Goal: Transaction & Acquisition: Purchase product/service

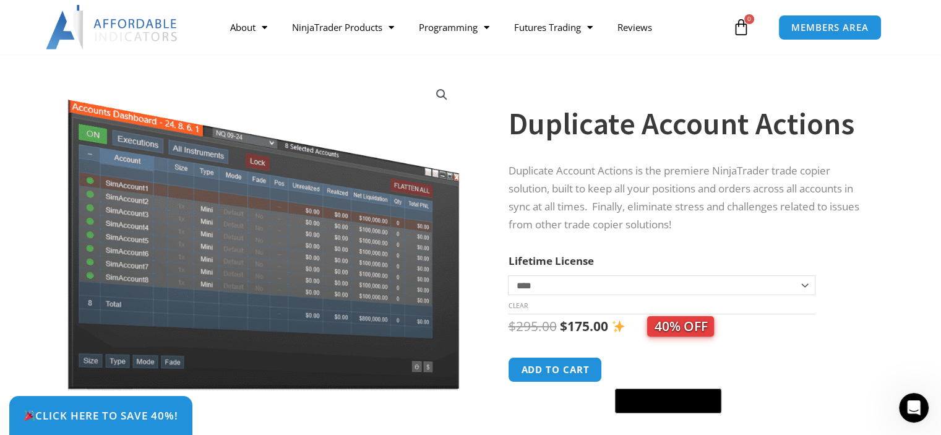
scroll to position [62, 0]
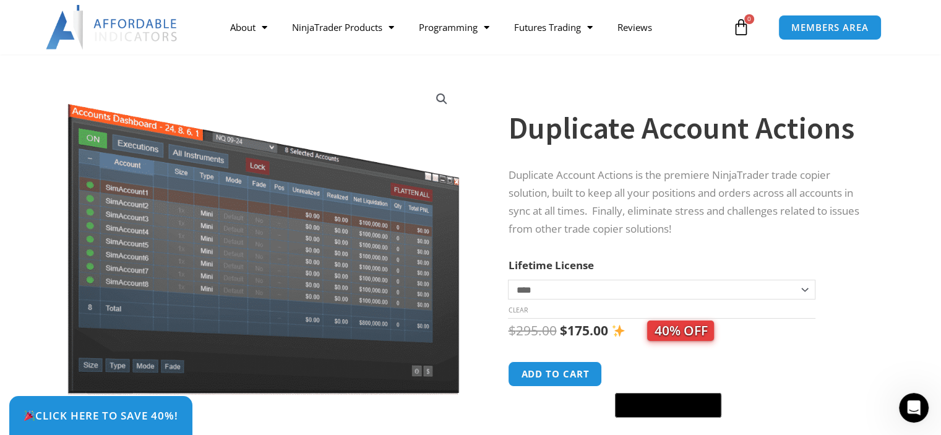
click at [555, 291] on select "**********" at bounding box center [661, 290] width 307 height 20
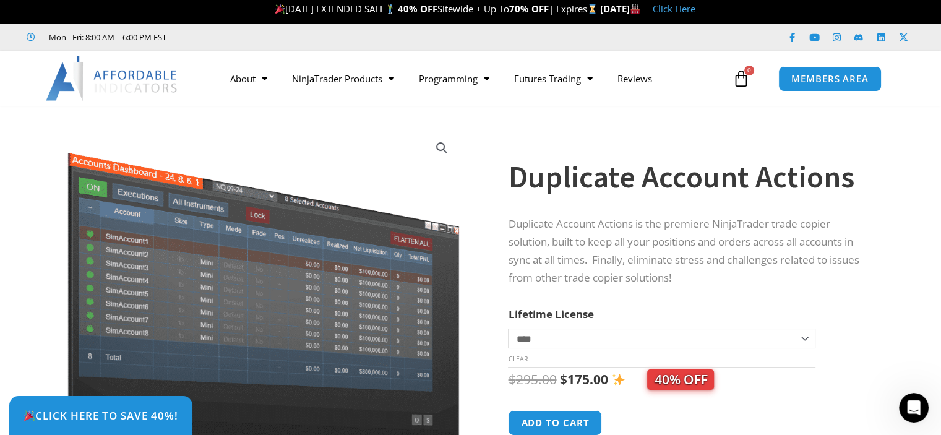
scroll to position [0, 0]
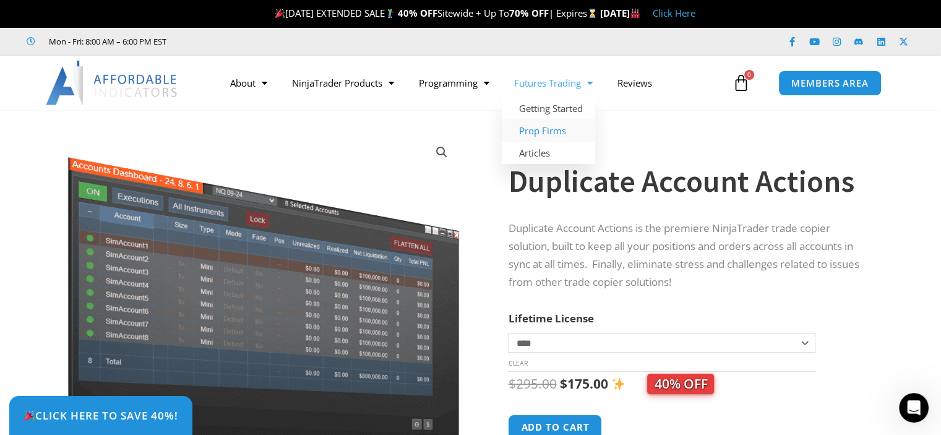
click at [553, 127] on link "Prop Firms" at bounding box center [548, 130] width 93 height 22
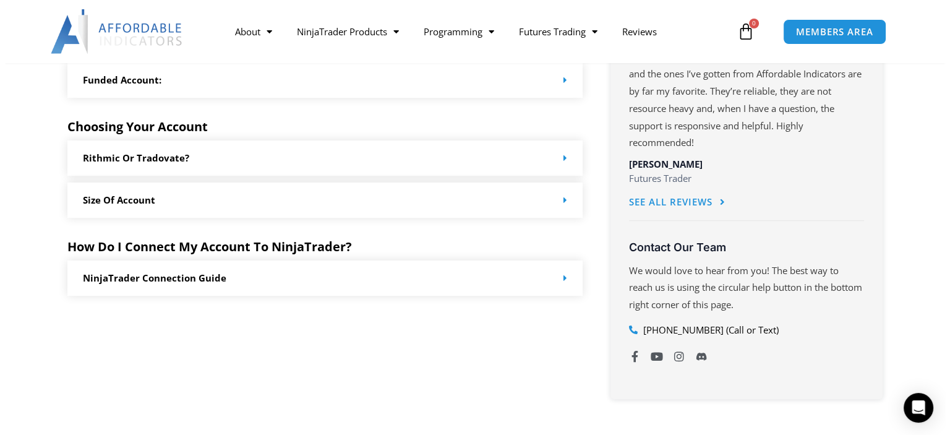
scroll to position [680, 0]
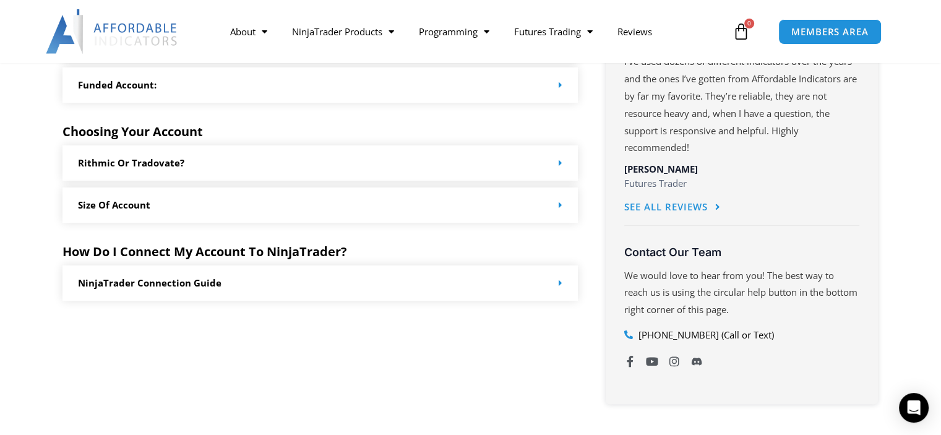
click at [351, 159] on div "Rithmic or Tradovate?" at bounding box center [320, 162] width 516 height 35
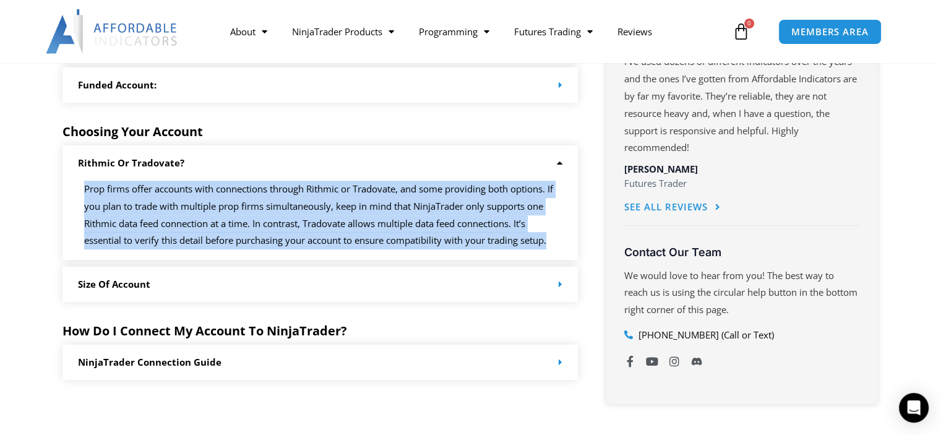
drag, startPoint x: 83, startPoint y: 184, endPoint x: 553, endPoint y: 251, distance: 474.1
click at [553, 251] on div "Prop firms offer accounts with connections through Rithmic or Tradovate, and so…" at bounding box center [320, 220] width 516 height 79
copy p "Prop firms offer accounts with connections through Rithmic or Tradovate, and so…"
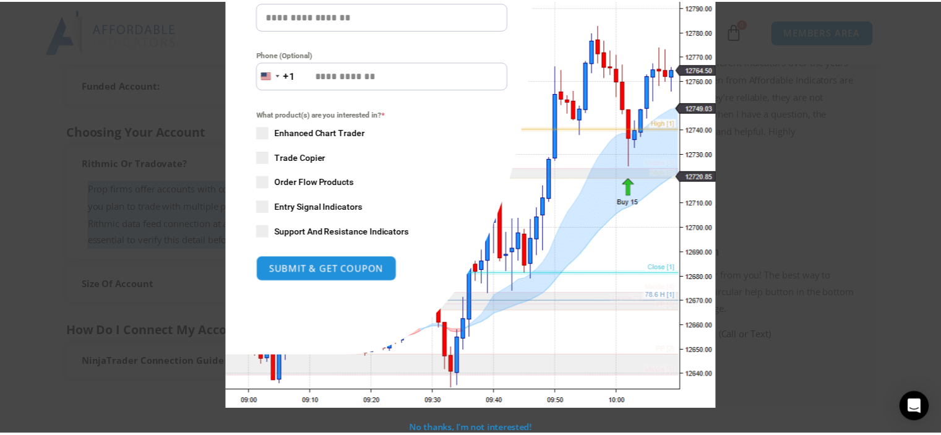
scroll to position [0, 0]
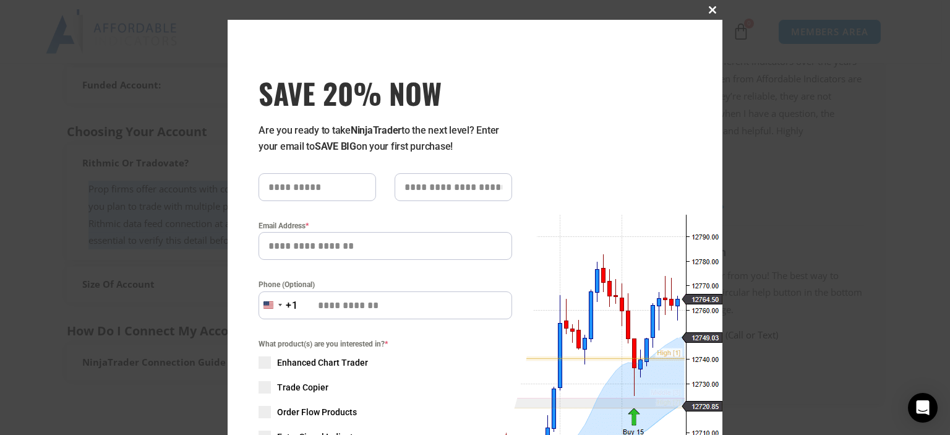
click at [707, 12] on span at bounding box center [712, 9] width 20 height 7
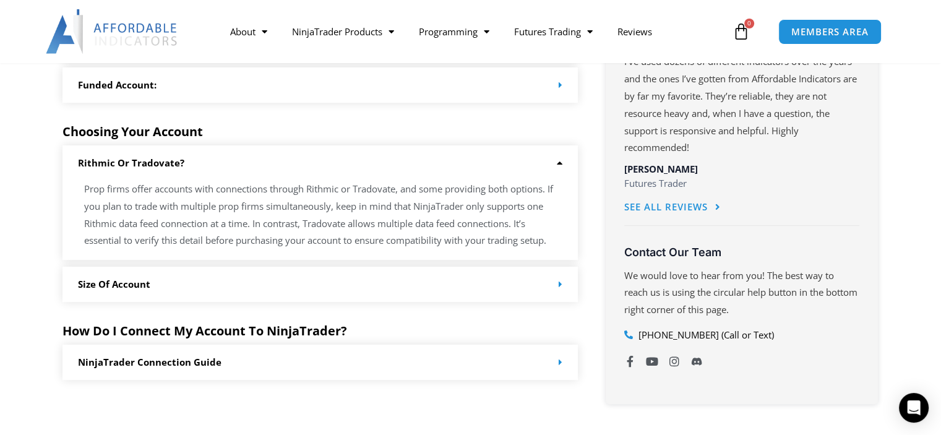
click at [522, 116] on div "Choosing Your Account" at bounding box center [320, 124] width 516 height 18
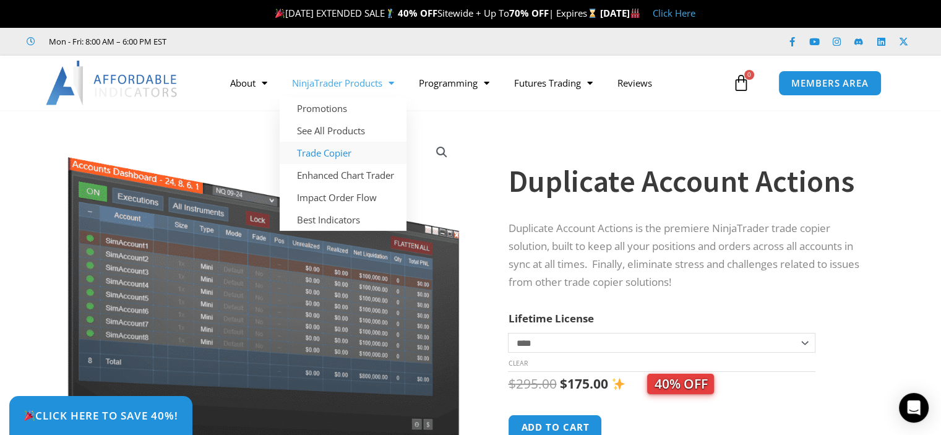
click at [327, 152] on link "Trade Copier" at bounding box center [343, 153] width 127 height 22
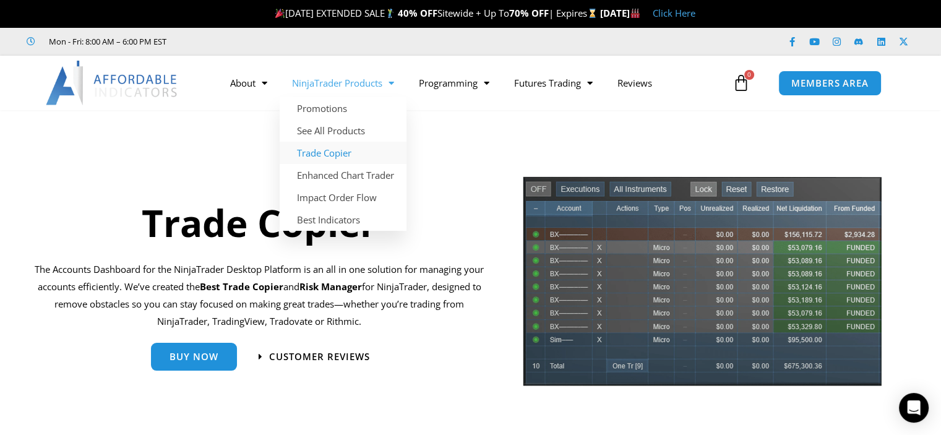
click at [380, 82] on link "NinjaTrader Products" at bounding box center [343, 83] width 127 height 28
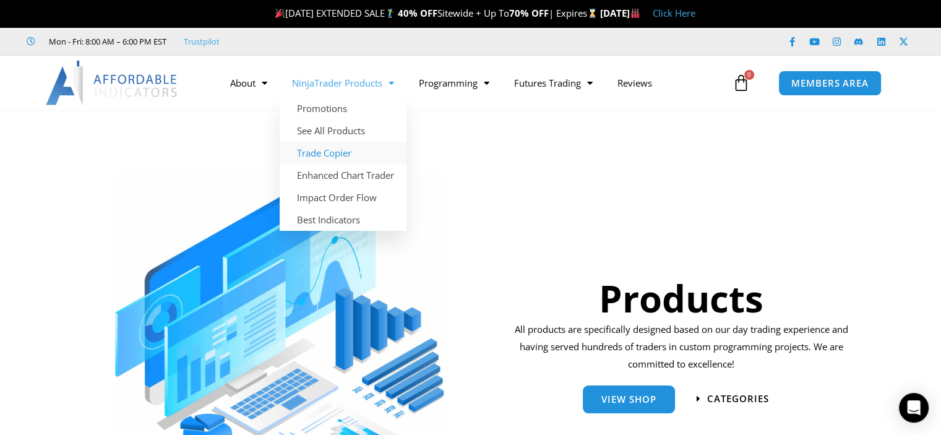
click at [339, 150] on link "Trade Copier" at bounding box center [343, 153] width 127 height 22
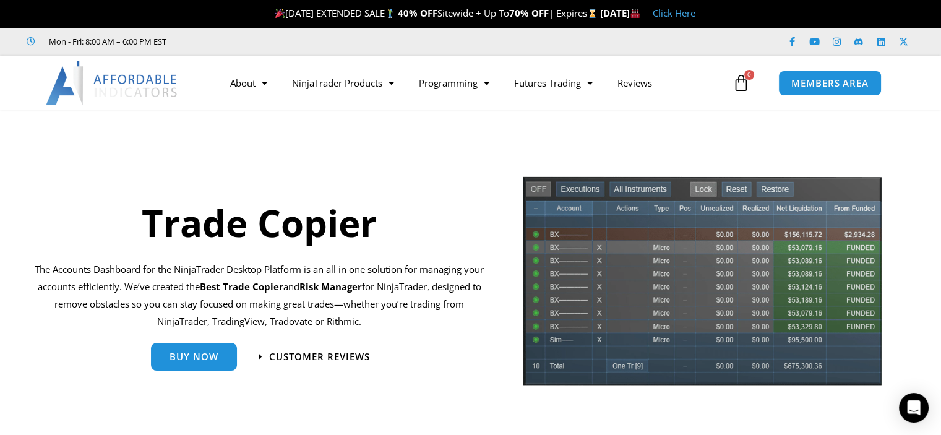
click at [695, 14] on link "Click Here" at bounding box center [673, 13] width 43 height 12
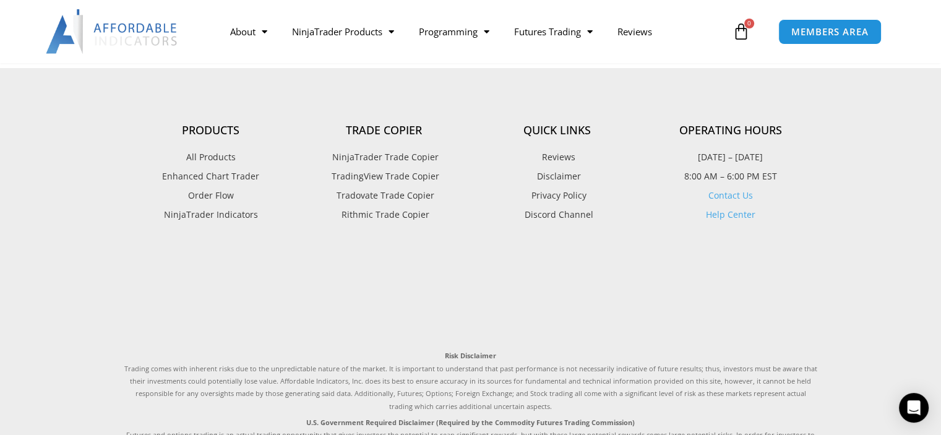
scroll to position [369, 0]
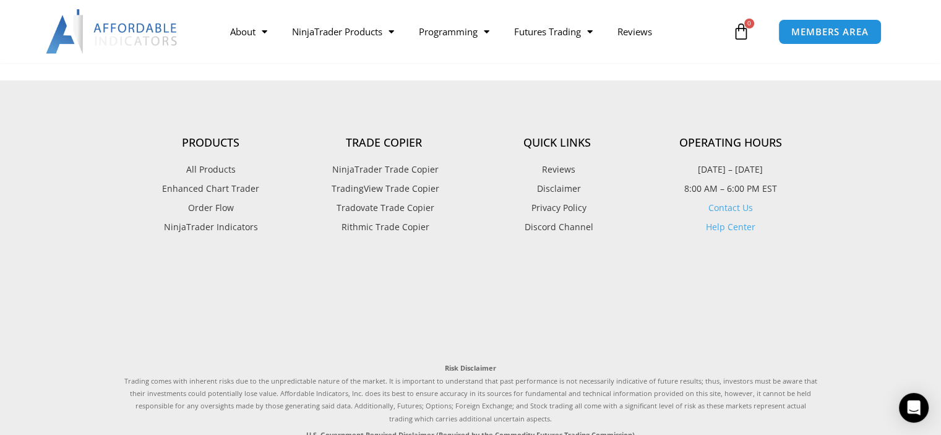
click at [377, 168] on span "NinjaTrader Trade Copier" at bounding box center [383, 169] width 109 height 16
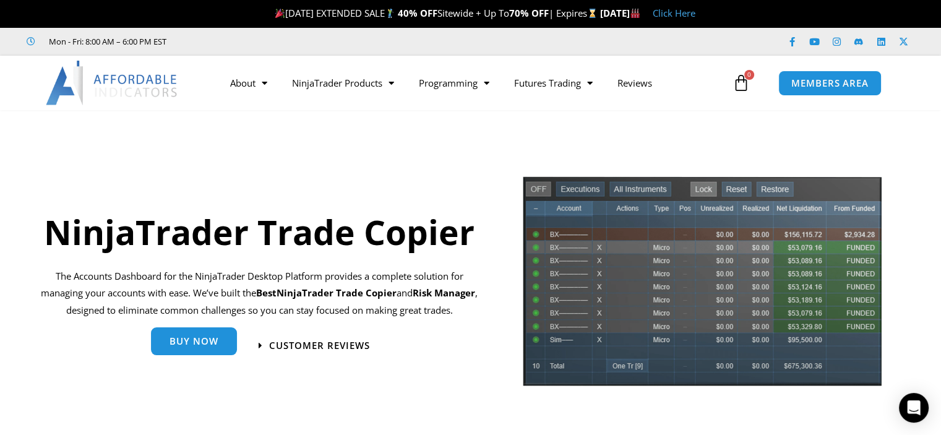
click at [203, 339] on span "Buy Now" at bounding box center [193, 340] width 49 height 9
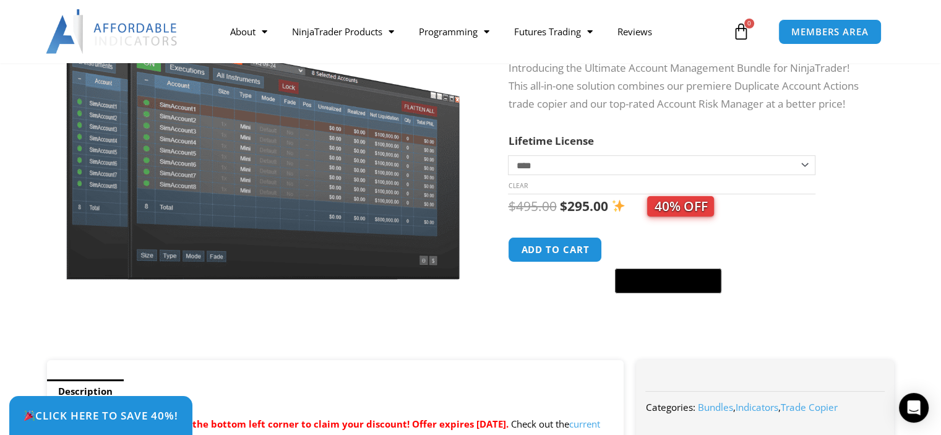
scroll to position [186, 0]
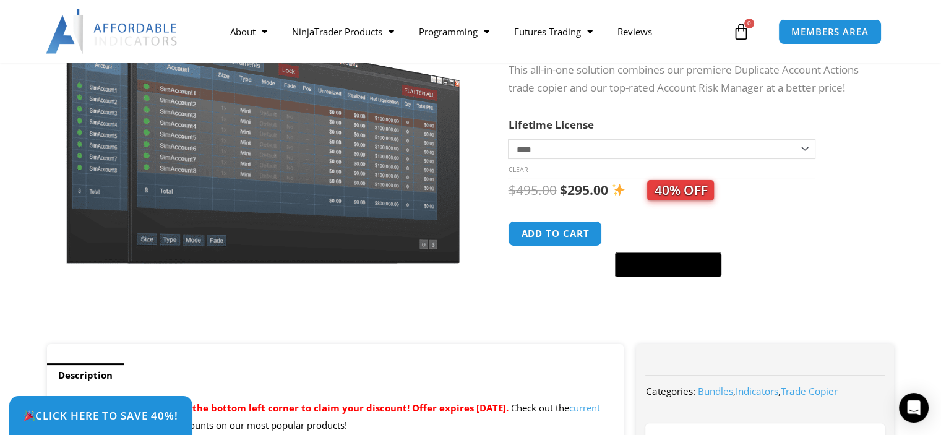
click at [608, 161] on td "**********" at bounding box center [661, 158] width 307 height 39
click at [611, 152] on select "**********" at bounding box center [661, 149] width 307 height 20
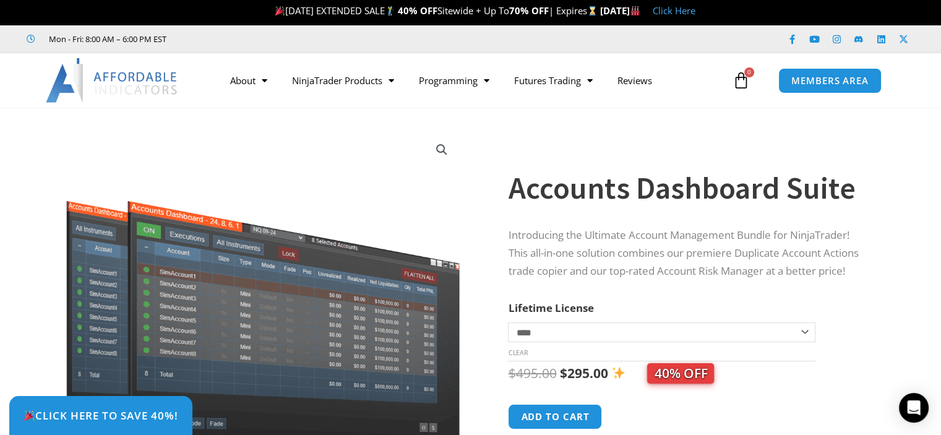
scroll to position [0, 0]
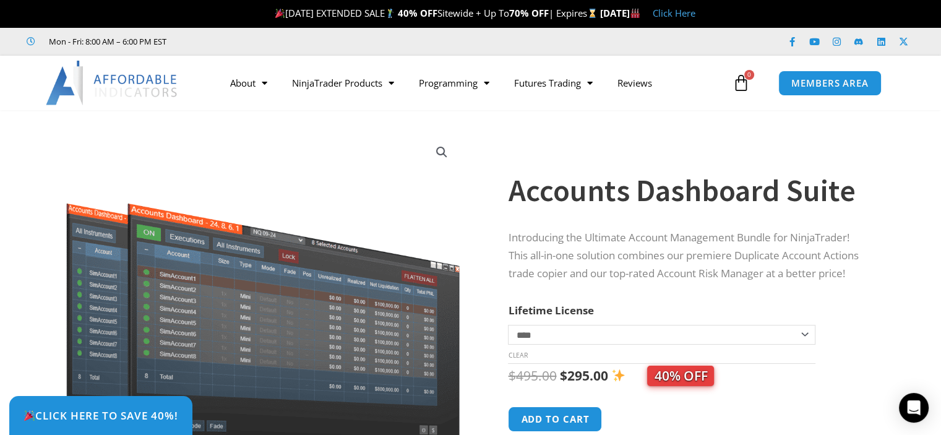
click at [130, 82] on img at bounding box center [112, 83] width 133 height 45
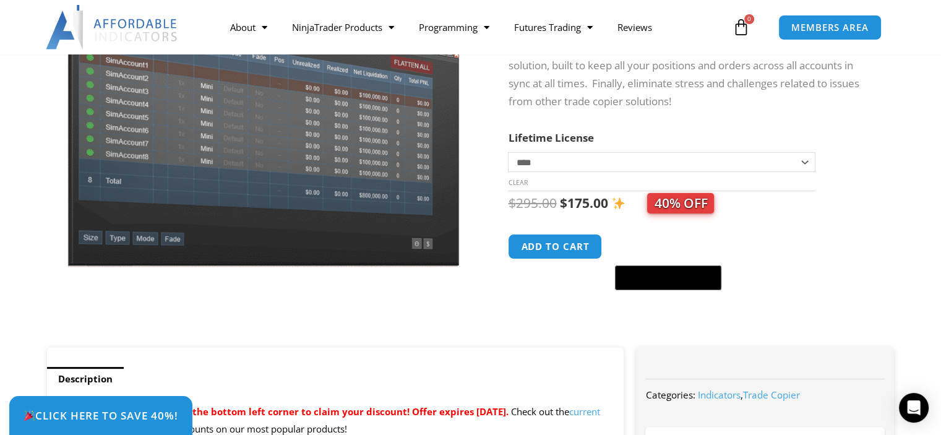
scroll to position [186, 0]
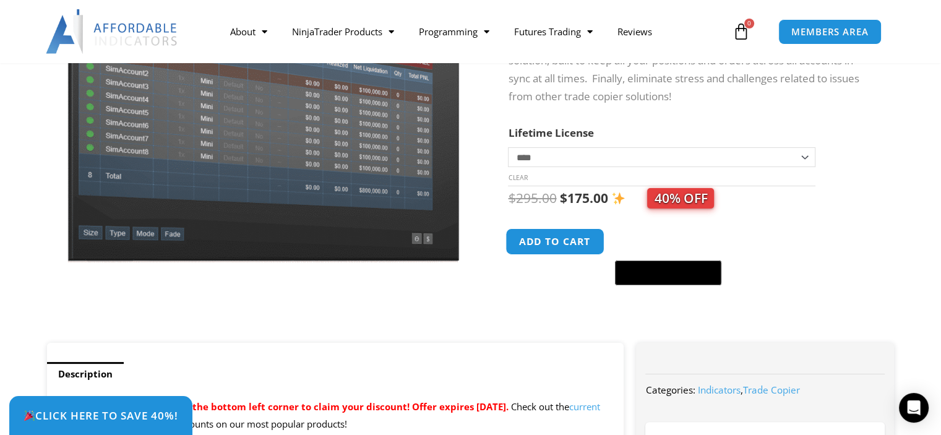
click at [561, 242] on button "Add to cart" at bounding box center [555, 241] width 99 height 27
click at [560, 241] on button "Add to cart" at bounding box center [555, 241] width 99 height 27
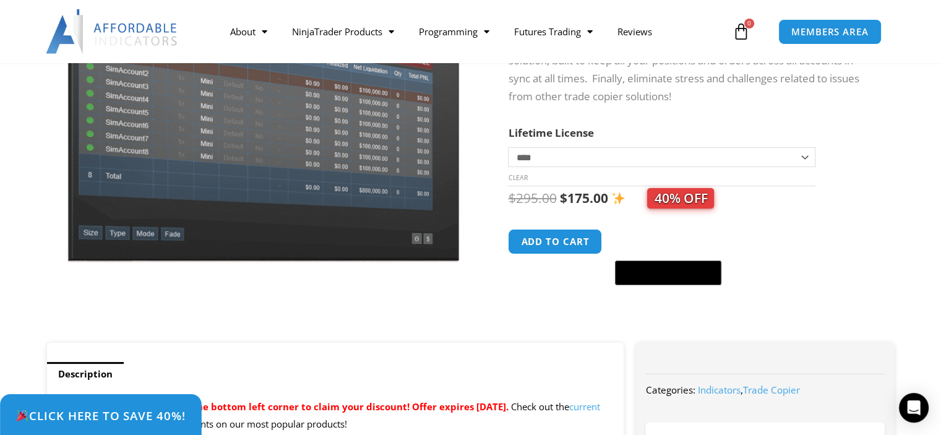
click at [117, 419] on span "Click Here to save 40%!" at bounding box center [100, 415] width 170 height 12
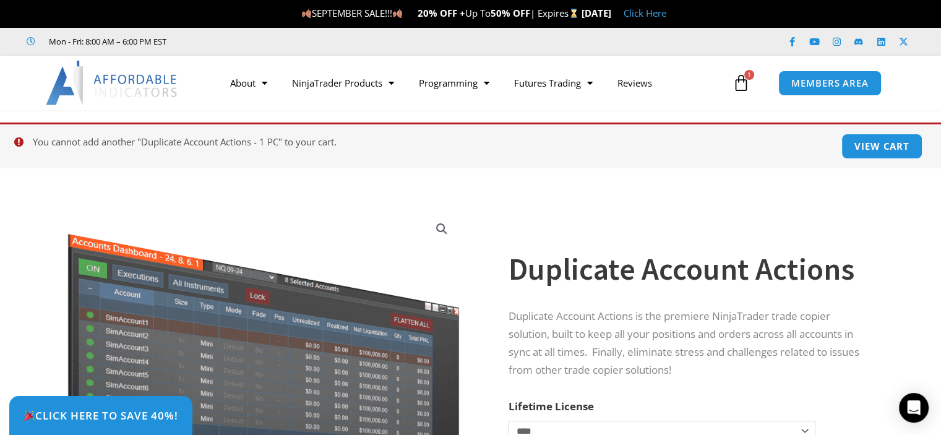
click at [743, 75] on icon at bounding box center [740, 82] width 17 height 17
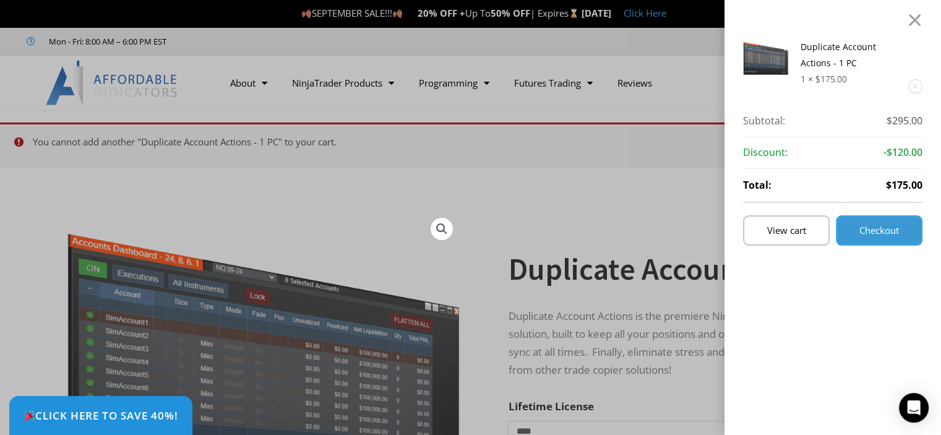
click at [892, 231] on span "Checkout" at bounding box center [879, 230] width 40 height 9
click at [804, 227] on span "View cart" at bounding box center [786, 230] width 39 height 9
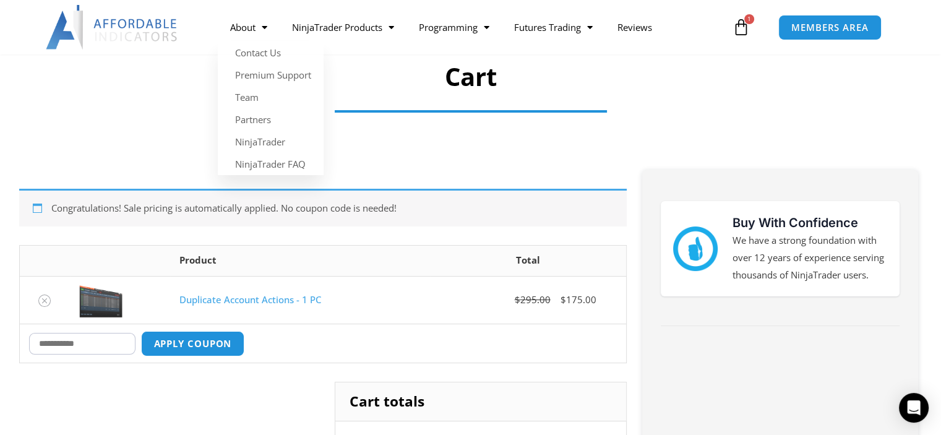
scroll to position [247, 0]
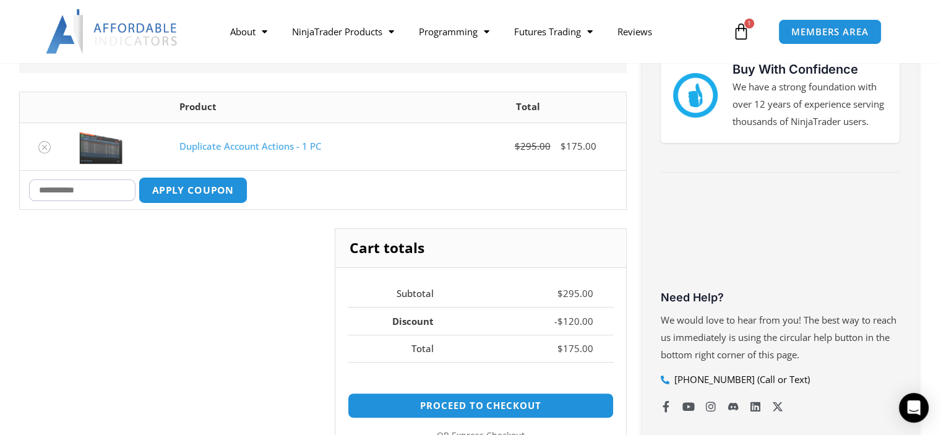
click at [214, 190] on button "Apply coupon" at bounding box center [192, 190] width 109 height 27
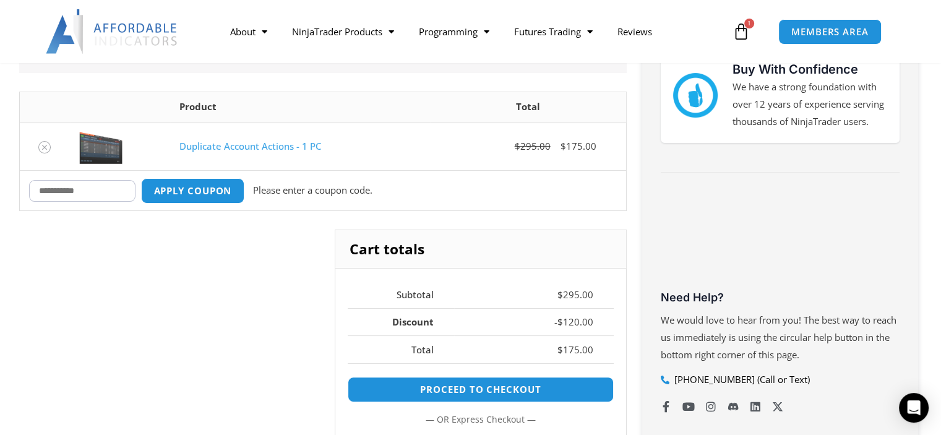
scroll to position [242, 0]
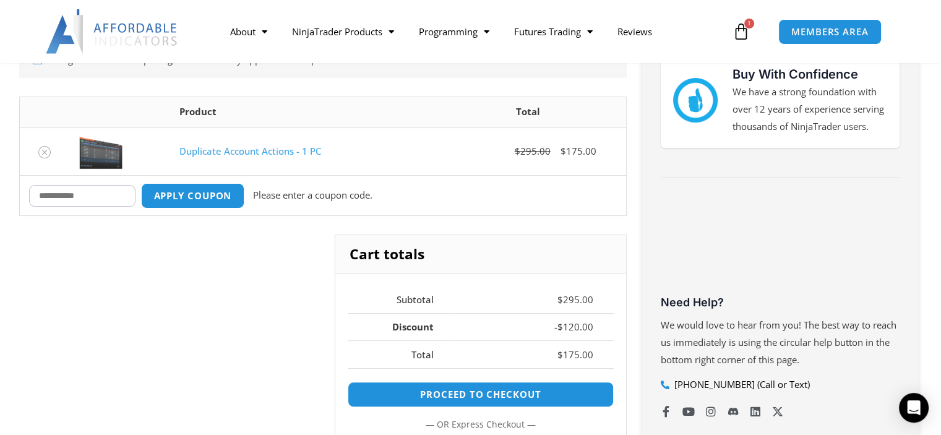
click at [54, 197] on input "Coupon:" at bounding box center [82, 196] width 106 height 22
paste input "*******"
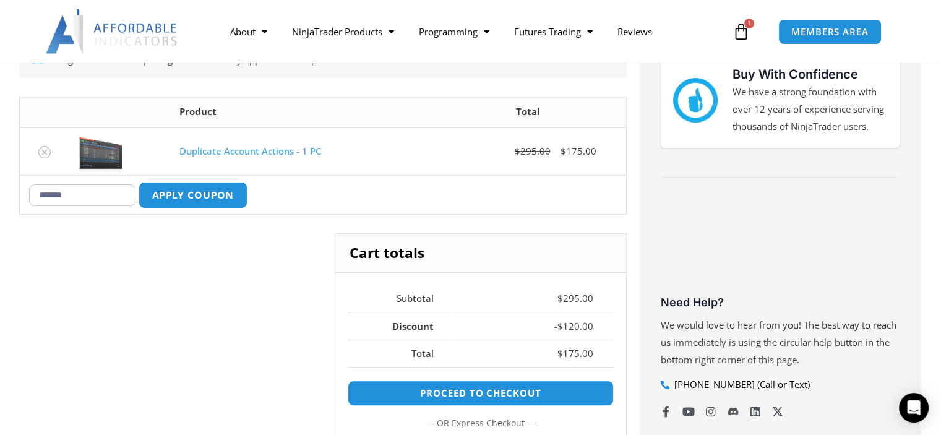
type input "*******"
click at [188, 197] on button "Apply coupon" at bounding box center [192, 195] width 109 height 27
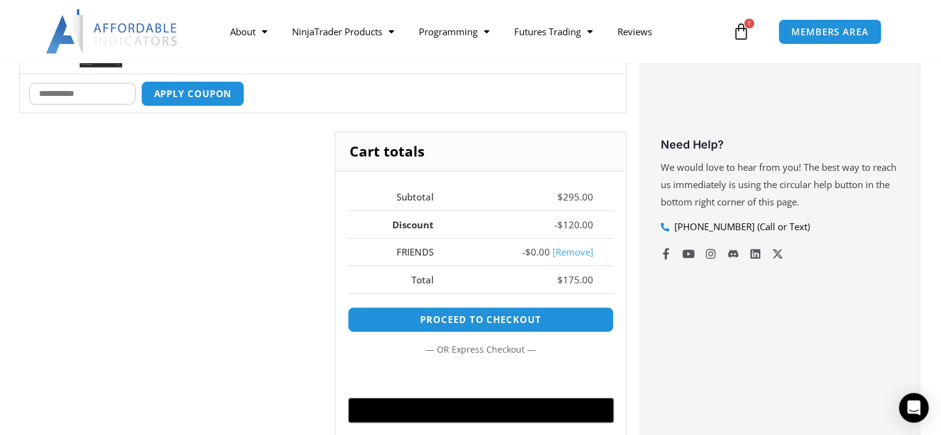
scroll to position [395, 0]
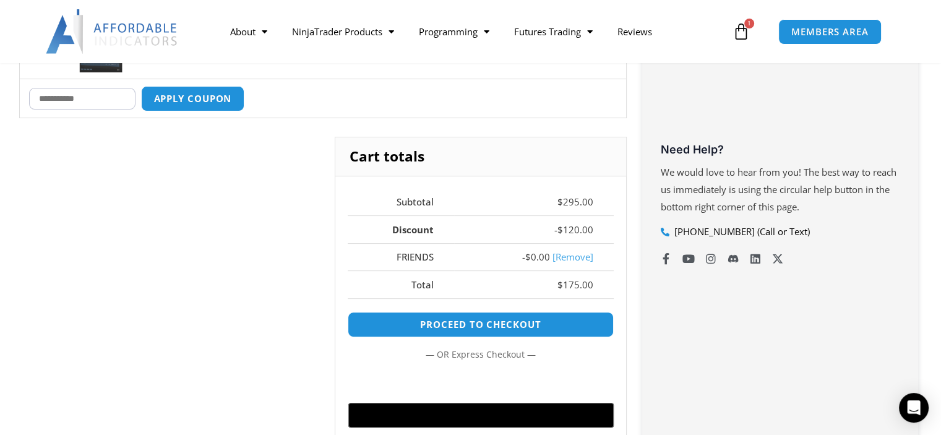
click at [87, 103] on input "Coupon:" at bounding box center [82, 99] width 106 height 22
paste input "*******"
type input "*******"
click at [220, 101] on button "Apply coupon" at bounding box center [192, 98] width 109 height 27
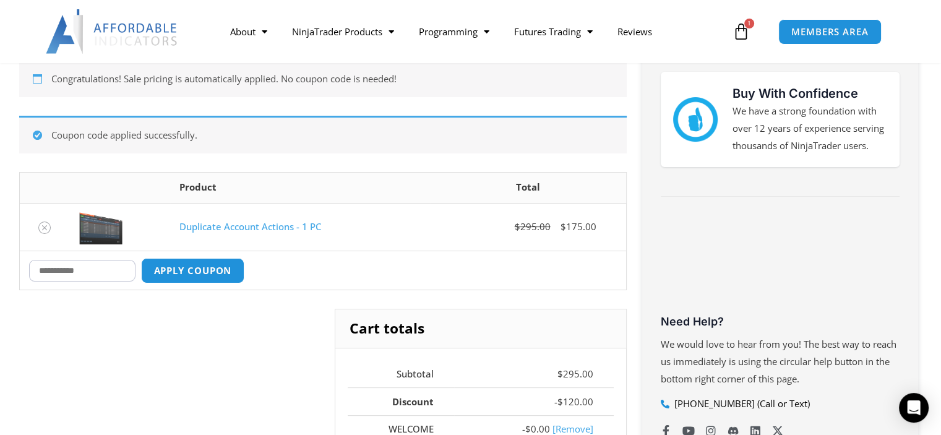
scroll to position [215, 0]
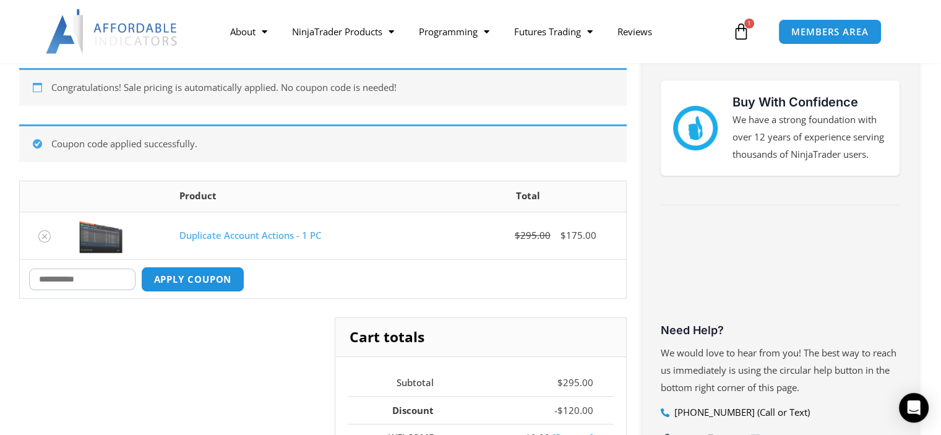
click at [230, 234] on link "Duplicate Account Actions - 1 PC" at bounding box center [250, 235] width 142 height 12
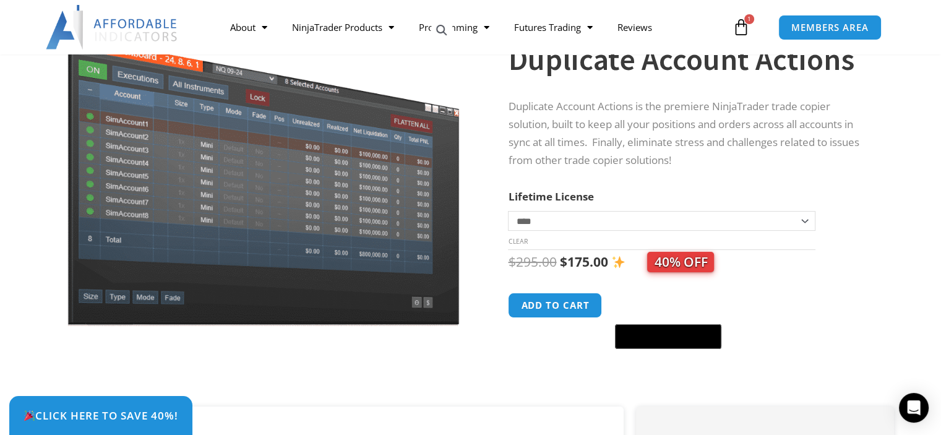
scroll to position [124, 0]
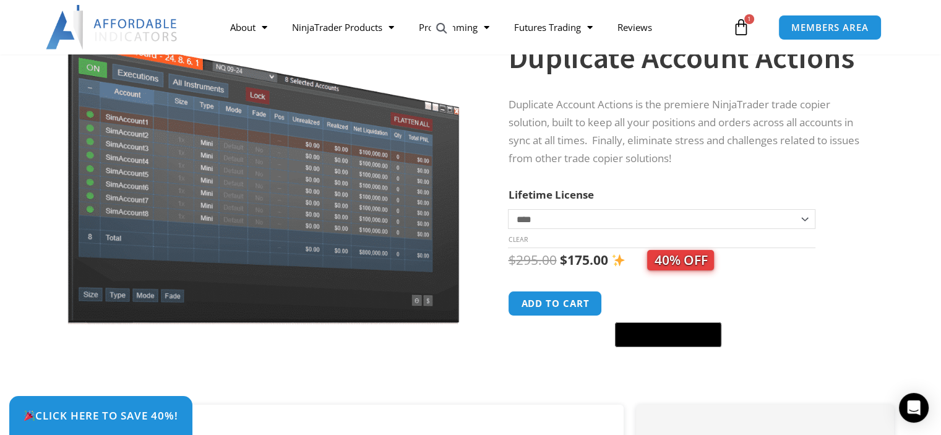
click at [745, 24] on icon at bounding box center [740, 27] width 17 height 17
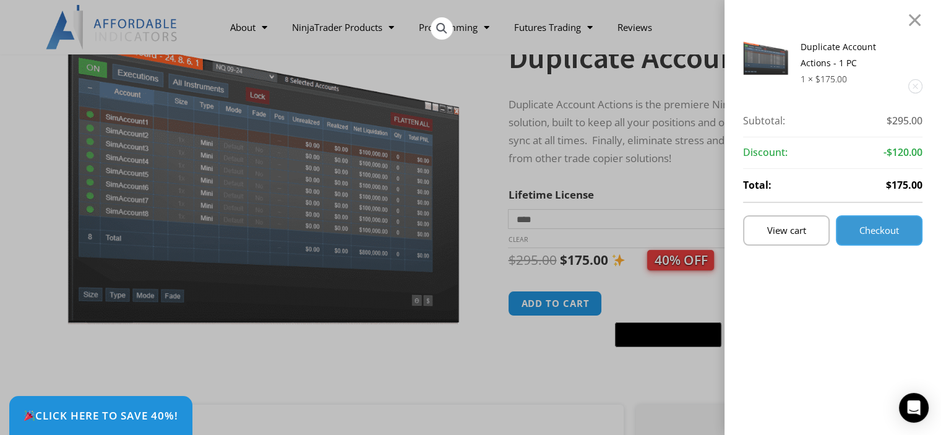
click at [875, 229] on span "Checkout" at bounding box center [879, 230] width 40 height 9
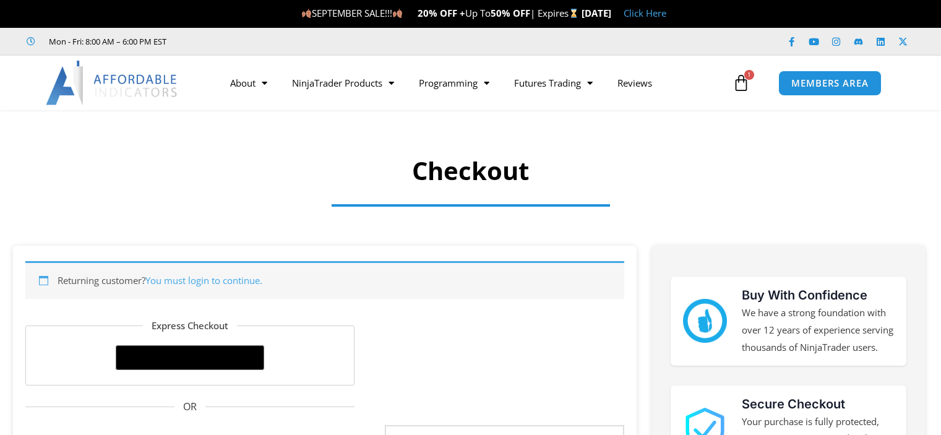
select select "**"
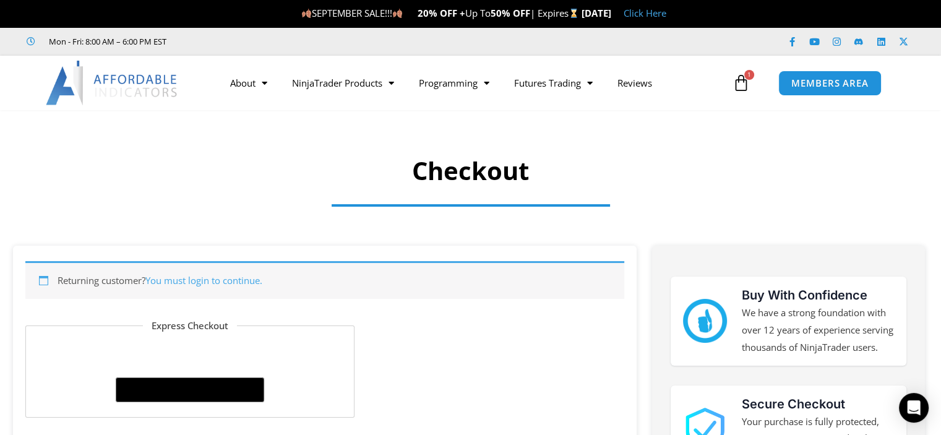
click at [741, 81] on icon at bounding box center [740, 82] width 17 height 17
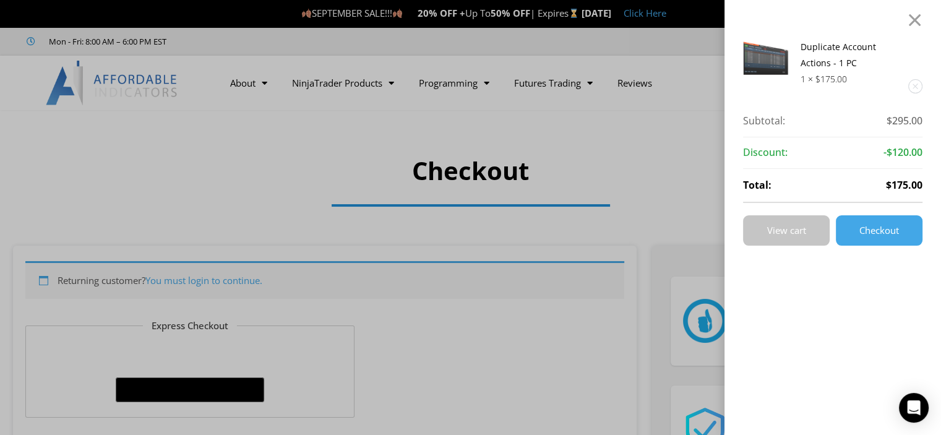
click at [785, 232] on span "View cart" at bounding box center [786, 230] width 39 height 9
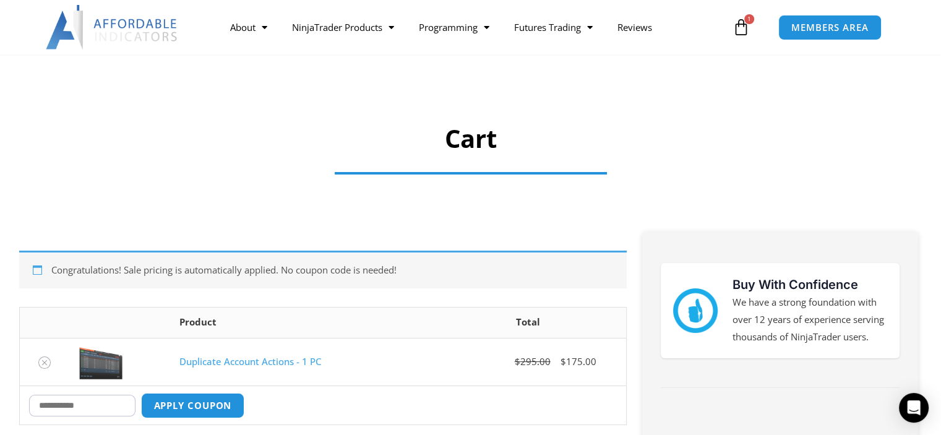
scroll to position [186, 0]
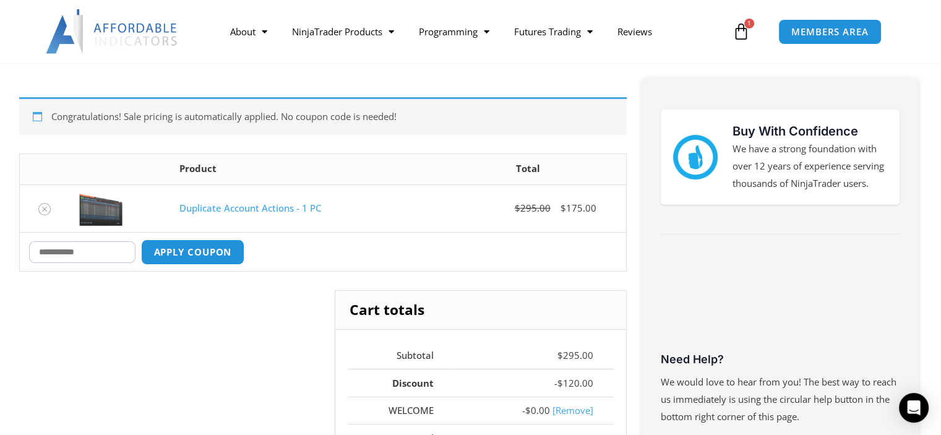
click at [103, 247] on input "Coupon:" at bounding box center [82, 252] width 106 height 22
paste input "**********"
type input "**********"
click at [195, 248] on button "Apply coupon" at bounding box center [192, 252] width 109 height 27
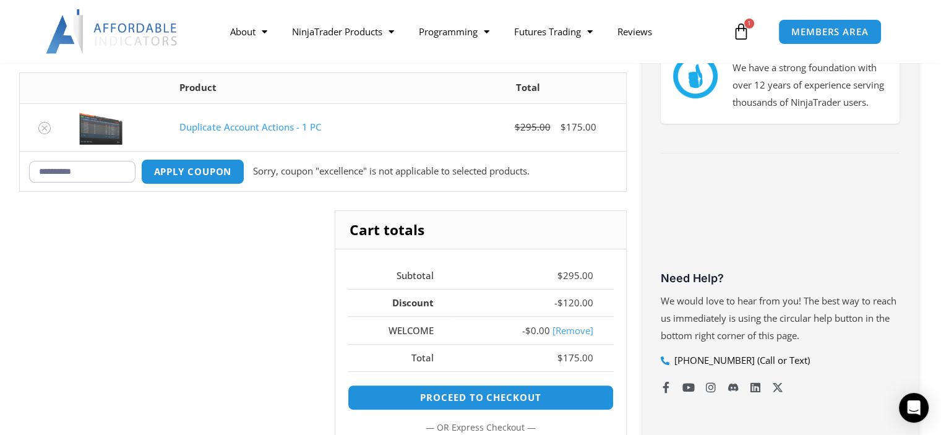
scroll to position [242, 0]
